Goal: Navigation & Orientation: Find specific page/section

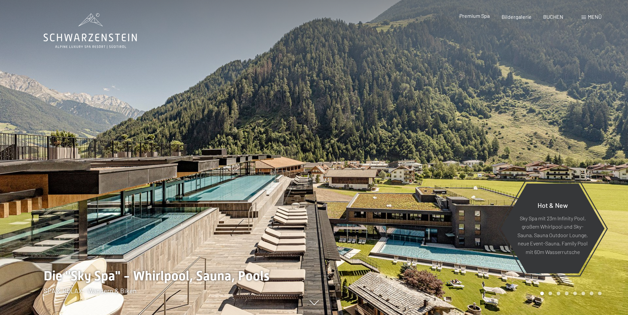
click at [484, 17] on span "Premium Spa" at bounding box center [474, 16] width 30 height 6
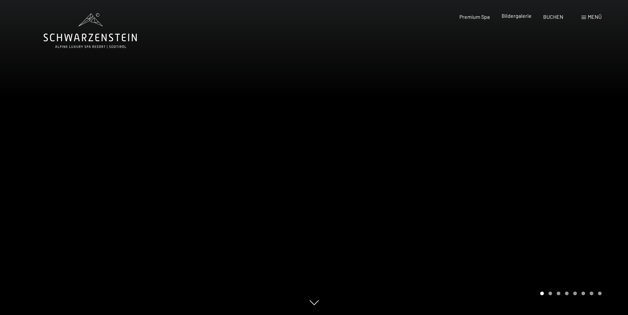
click at [509, 20] on div "Premium Spa Bildergalerie BUCHEN" at bounding box center [505, 16] width 139 height 7
click at [518, 16] on span "Bildergalerie" at bounding box center [517, 16] width 30 height 6
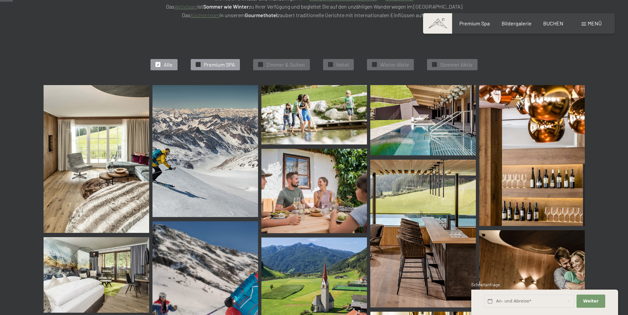
scroll to position [168, 0]
click at [279, 62] on span "Zimmer & Suiten" at bounding box center [285, 64] width 39 height 7
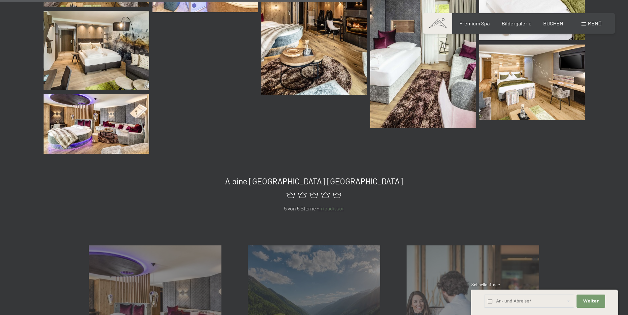
scroll to position [604, 0]
